Goal: Manage account settings

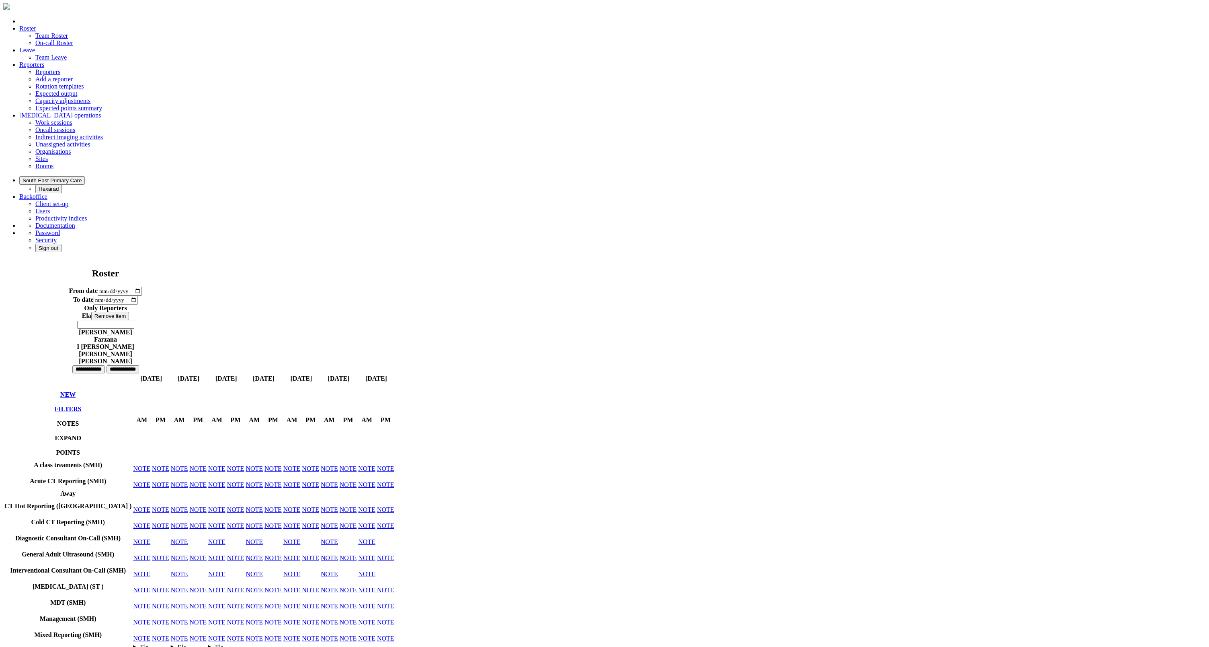
click at [10, 10] on img at bounding box center [6, 6] width 6 height 6
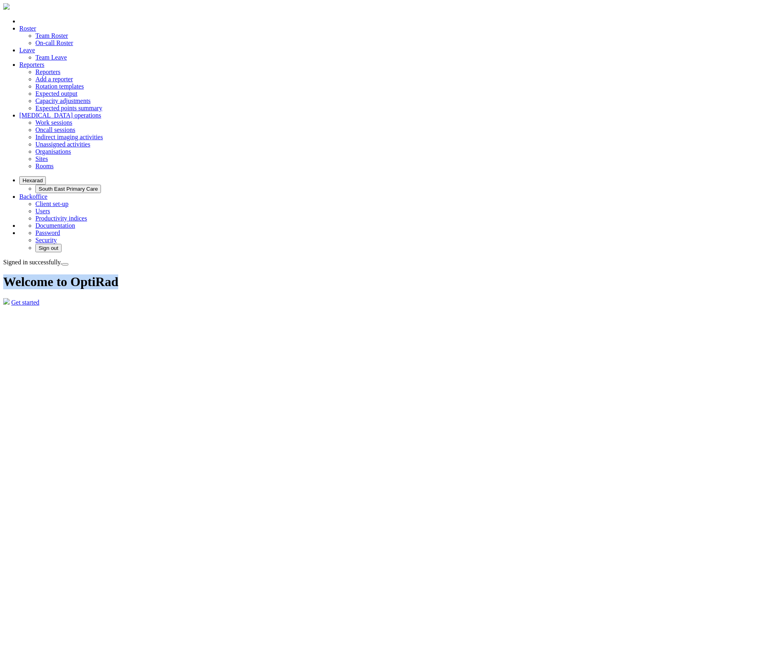
drag, startPoint x: 431, startPoint y: 248, endPoint x: 319, endPoint y: 244, distance: 112.7
click at [319, 274] on div "Welcome to OptiRad Get started" at bounding box center [382, 289] width 758 height 31
copy h1 "Welcome to OptiRad"
drag, startPoint x: 69, startPoint y: 53, endPoint x: 4, endPoint y: 49, distance: 65.2
click at [4, 259] on div "Signed in successfully." at bounding box center [382, 262] width 758 height 7
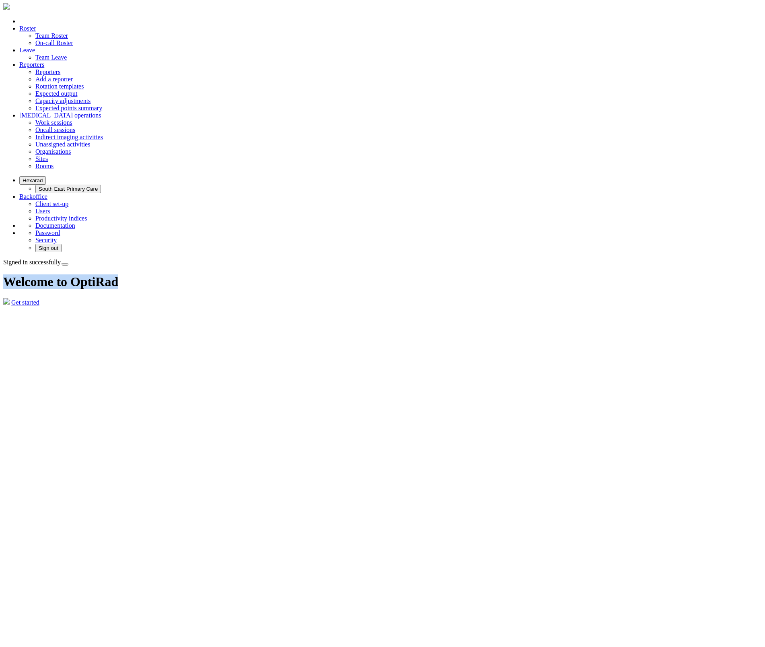
copy div "Signed in successfully."
click at [19, 229] on span at bounding box center [19, 229] width 0 height 0
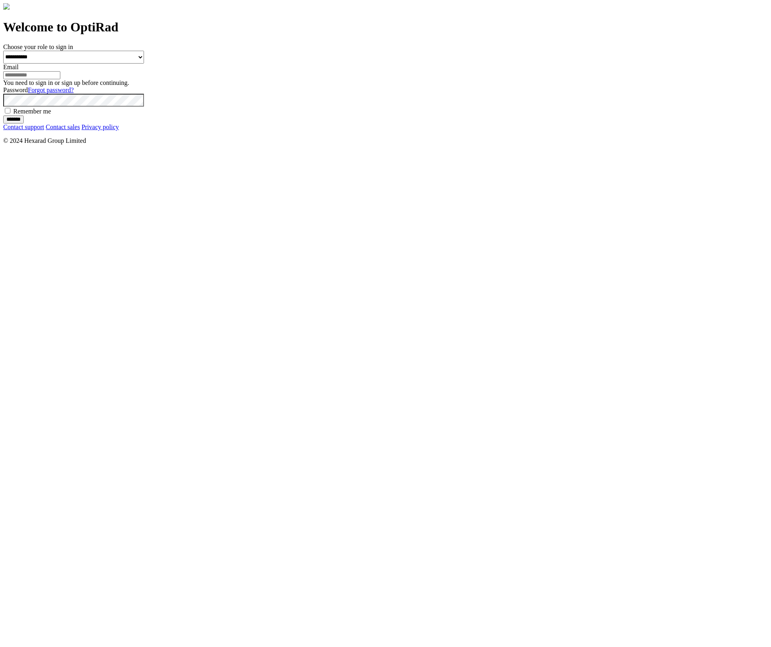
click at [573, 123] on div "**********" at bounding box center [385, 83] width 764 height 80
